Goal: Information Seeking & Learning: Learn about a topic

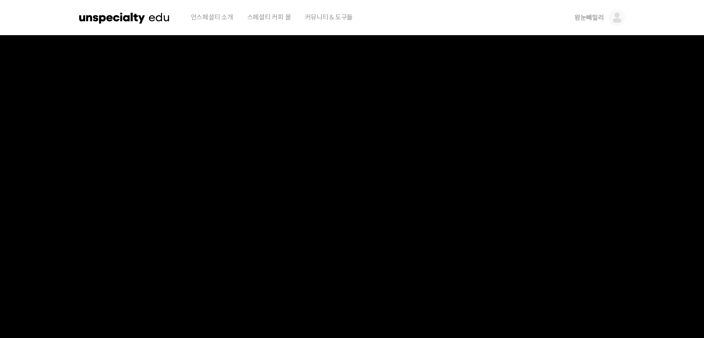
click at [137, 21] on img at bounding box center [124, 18] width 91 height 28
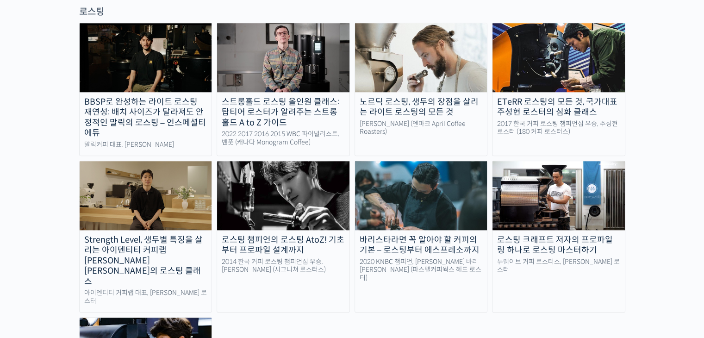
scroll to position [858, 0]
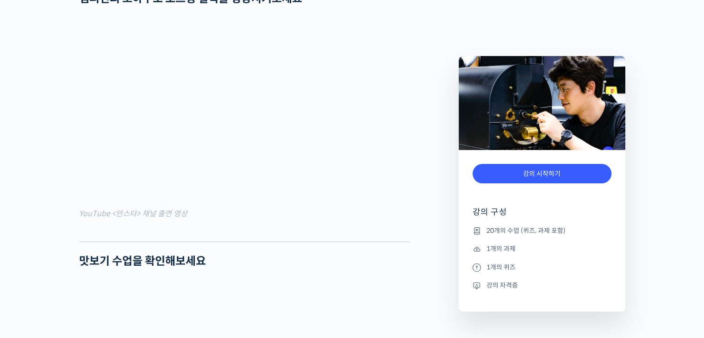
scroll to position [752, 0]
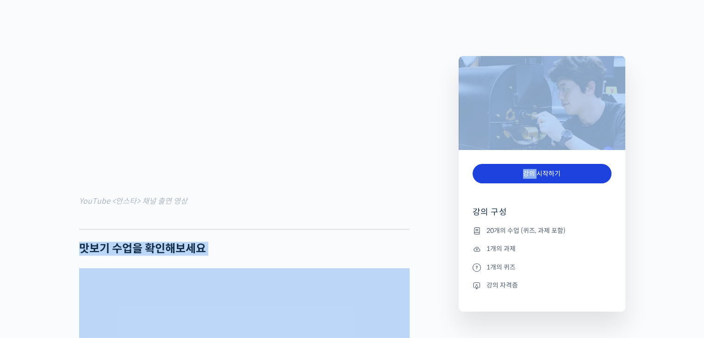
drag, startPoint x: 416, startPoint y: 251, endPoint x: 537, endPoint y: 173, distance: 144.3
click at [537, 173] on link "강의 시작하기" at bounding box center [541, 174] width 139 height 20
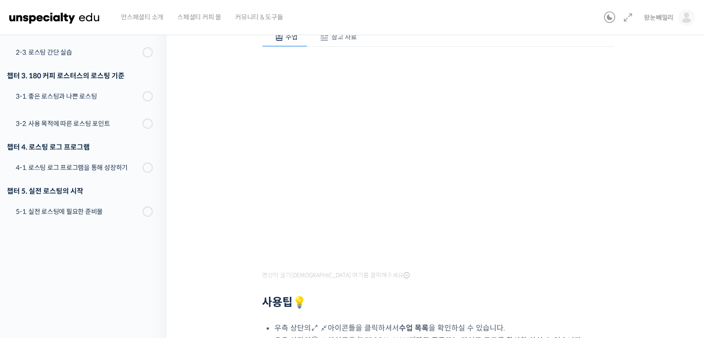
scroll to position [61, 0]
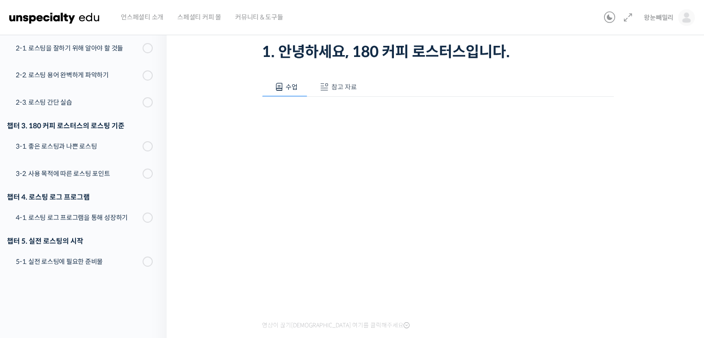
click at [326, 84] on span at bounding box center [324, 86] width 9 height 9
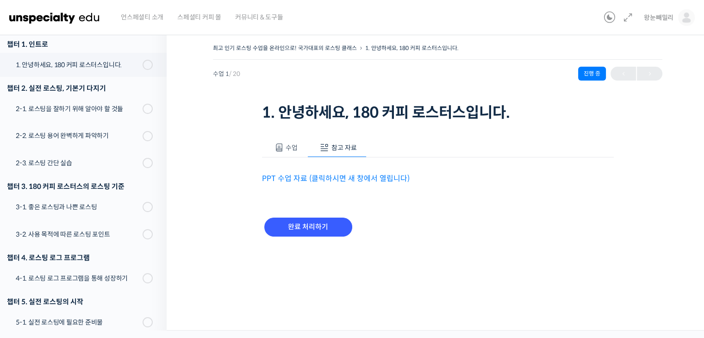
scroll to position [0, 0]
click at [294, 175] on link "PPT 수업 자료 (클릭하시면 새 창에서 열립니다)" at bounding box center [339, 179] width 148 height 10
click at [293, 149] on span "수업" at bounding box center [295, 147] width 12 height 8
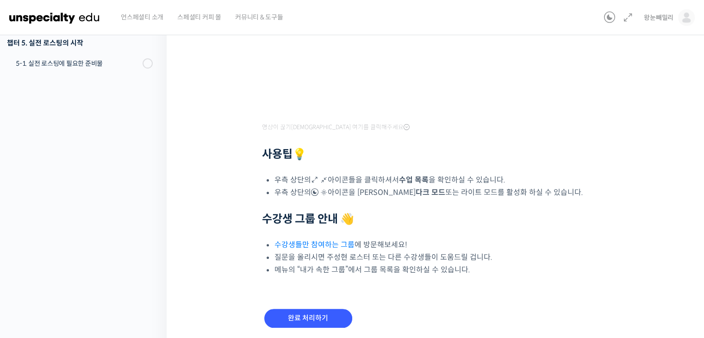
scroll to position [270, 0]
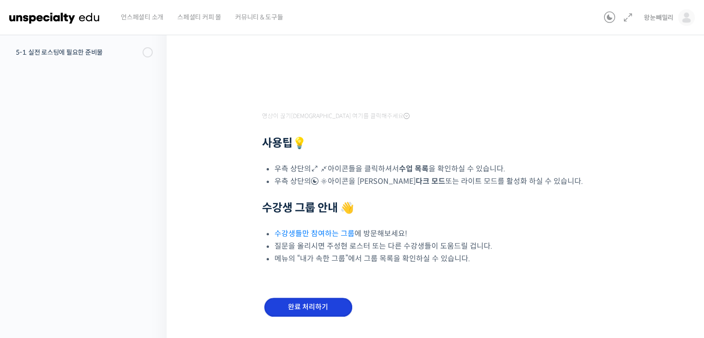
click at [286, 298] on input "완료 처리하기" at bounding box center [308, 307] width 88 height 19
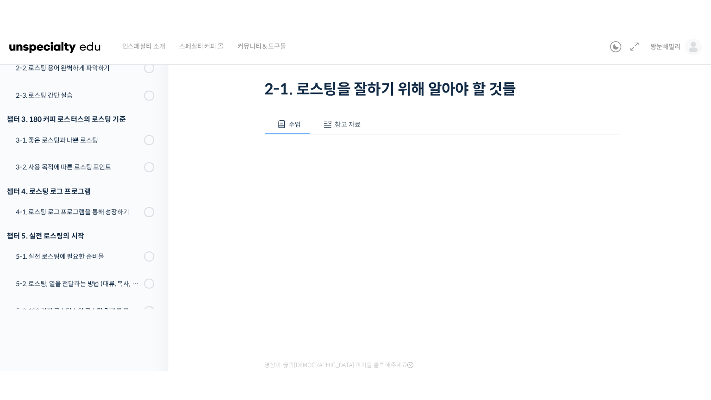
scroll to position [54, 0]
